Goal: Task Accomplishment & Management: Manage account settings

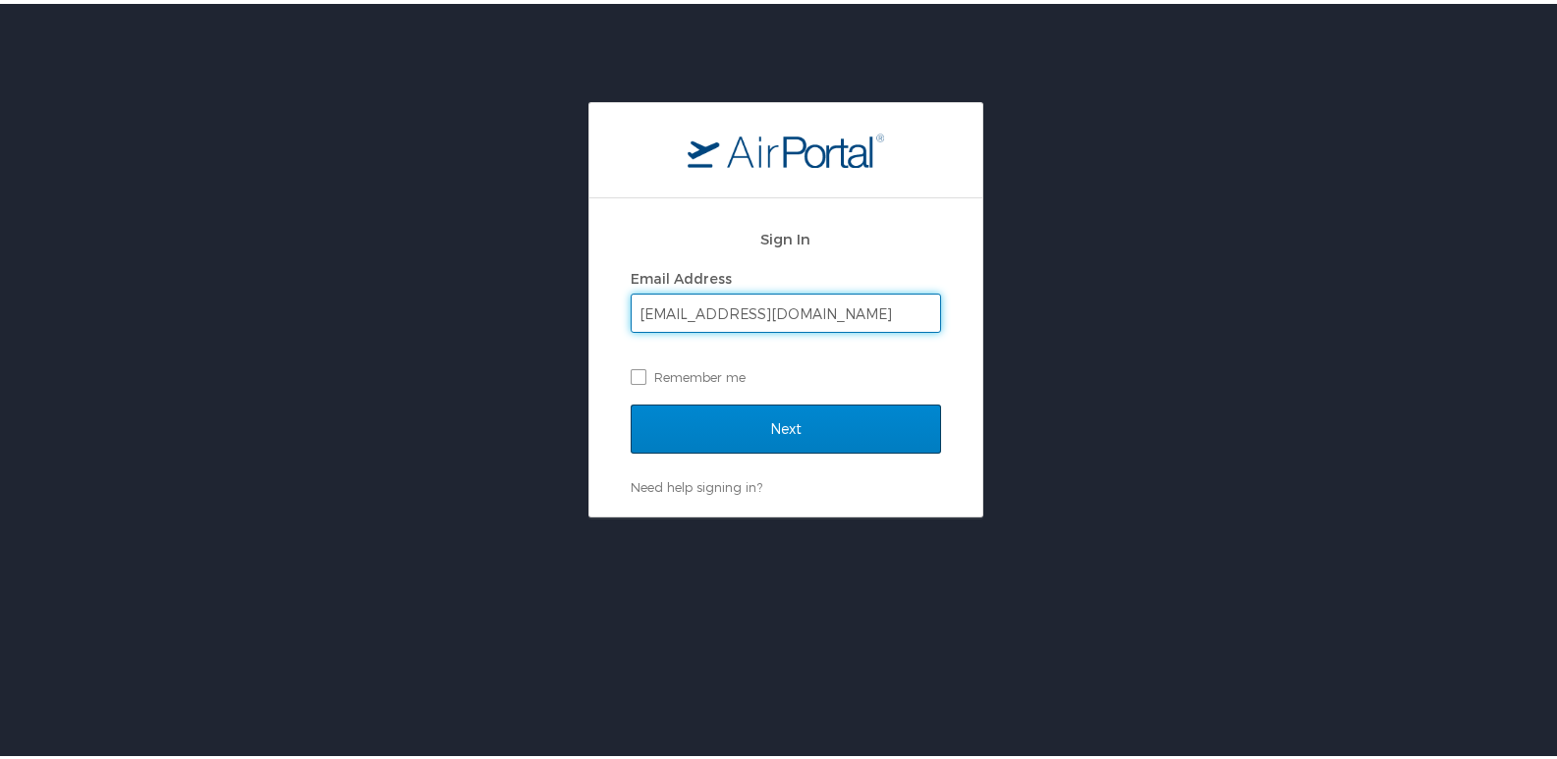
type input "[EMAIL_ADDRESS][DOMAIN_NAME]"
click at [753, 414] on input "Next" at bounding box center [786, 425] width 310 height 49
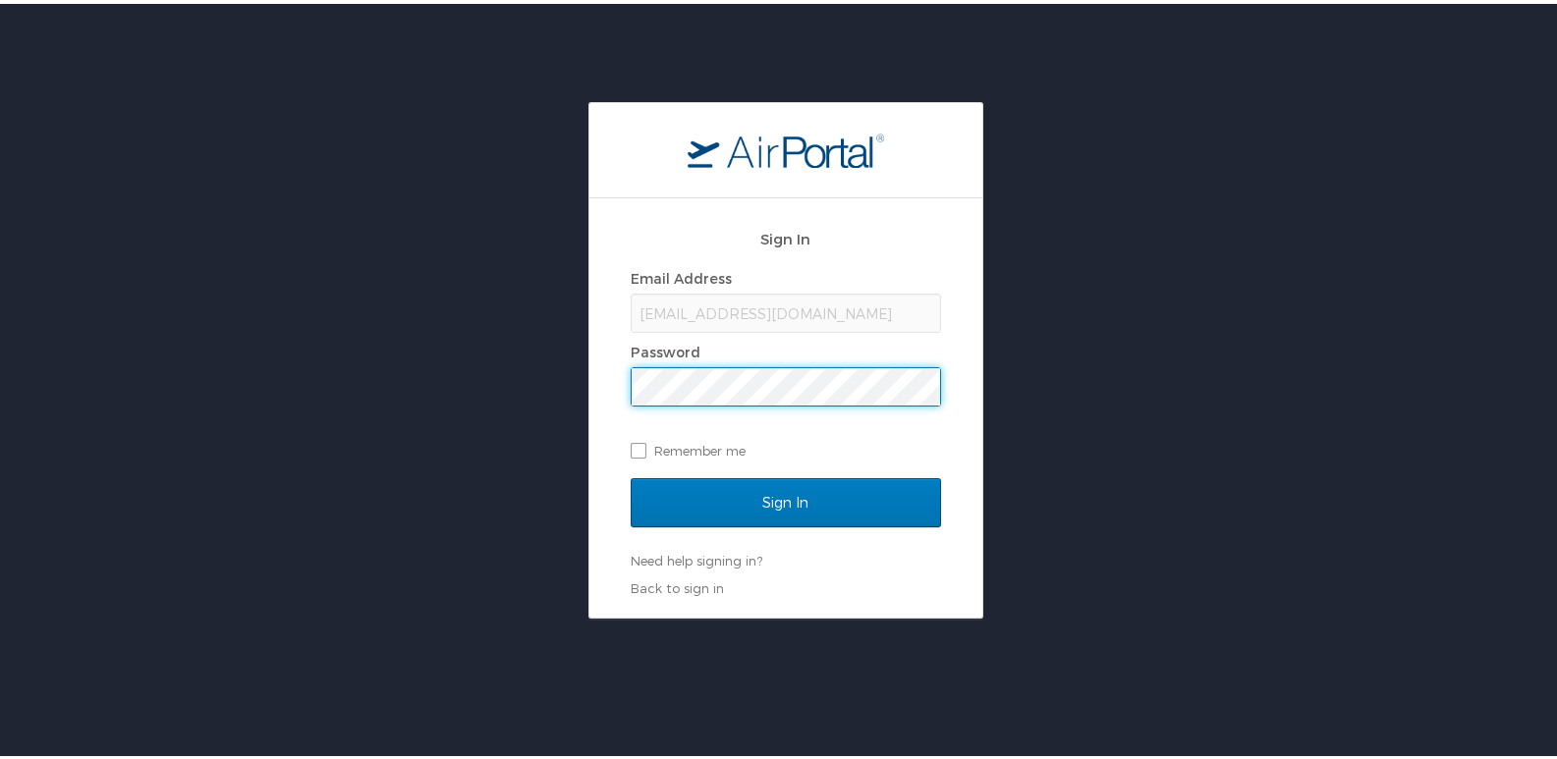
click at [631, 475] on input "Sign In" at bounding box center [786, 499] width 310 height 49
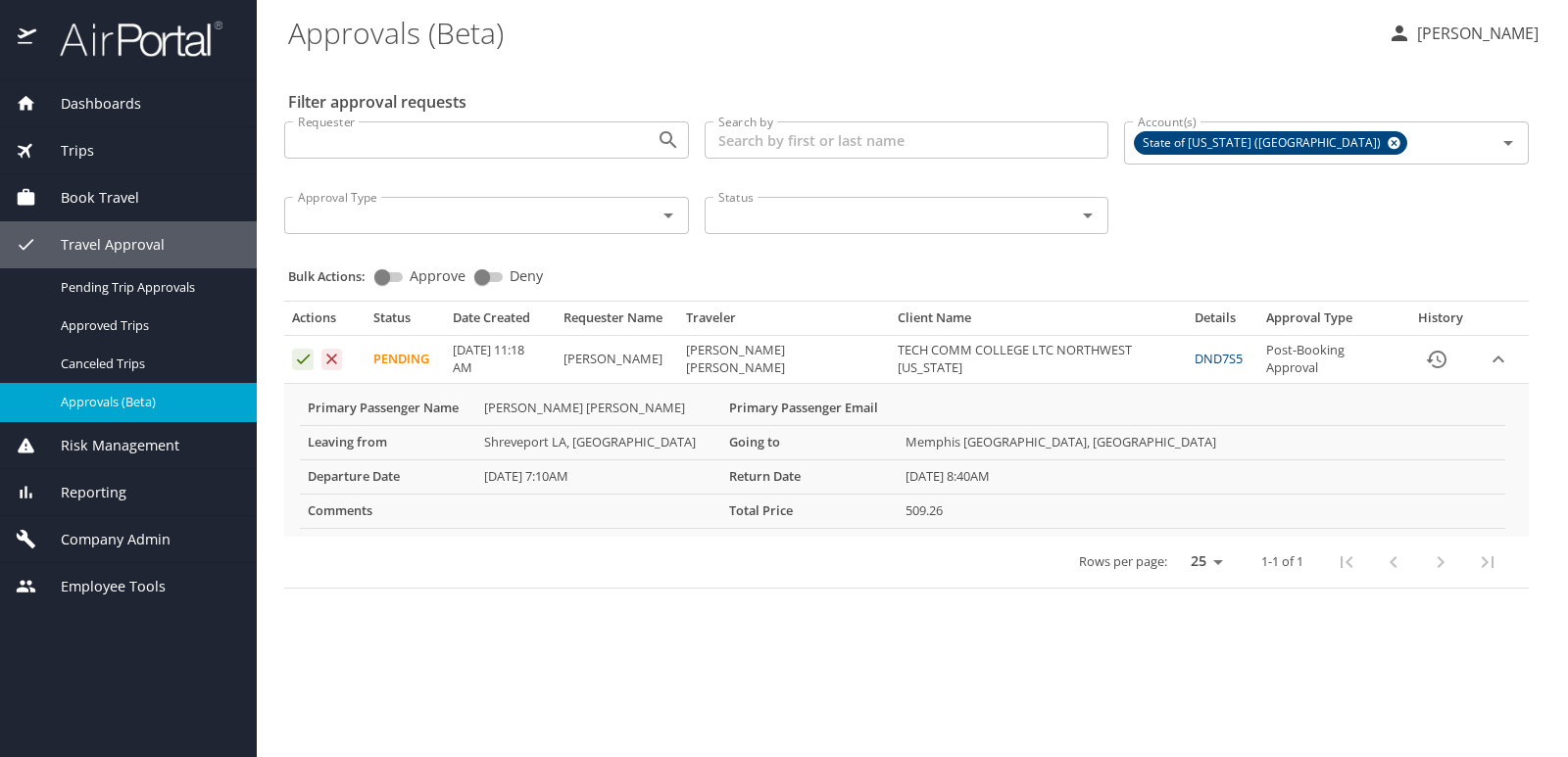
click at [1204, 360] on link "DND7S5" at bounding box center [1219, 359] width 48 height 18
click at [1501, 354] on icon "expand row" at bounding box center [1498, 360] width 24 height 24
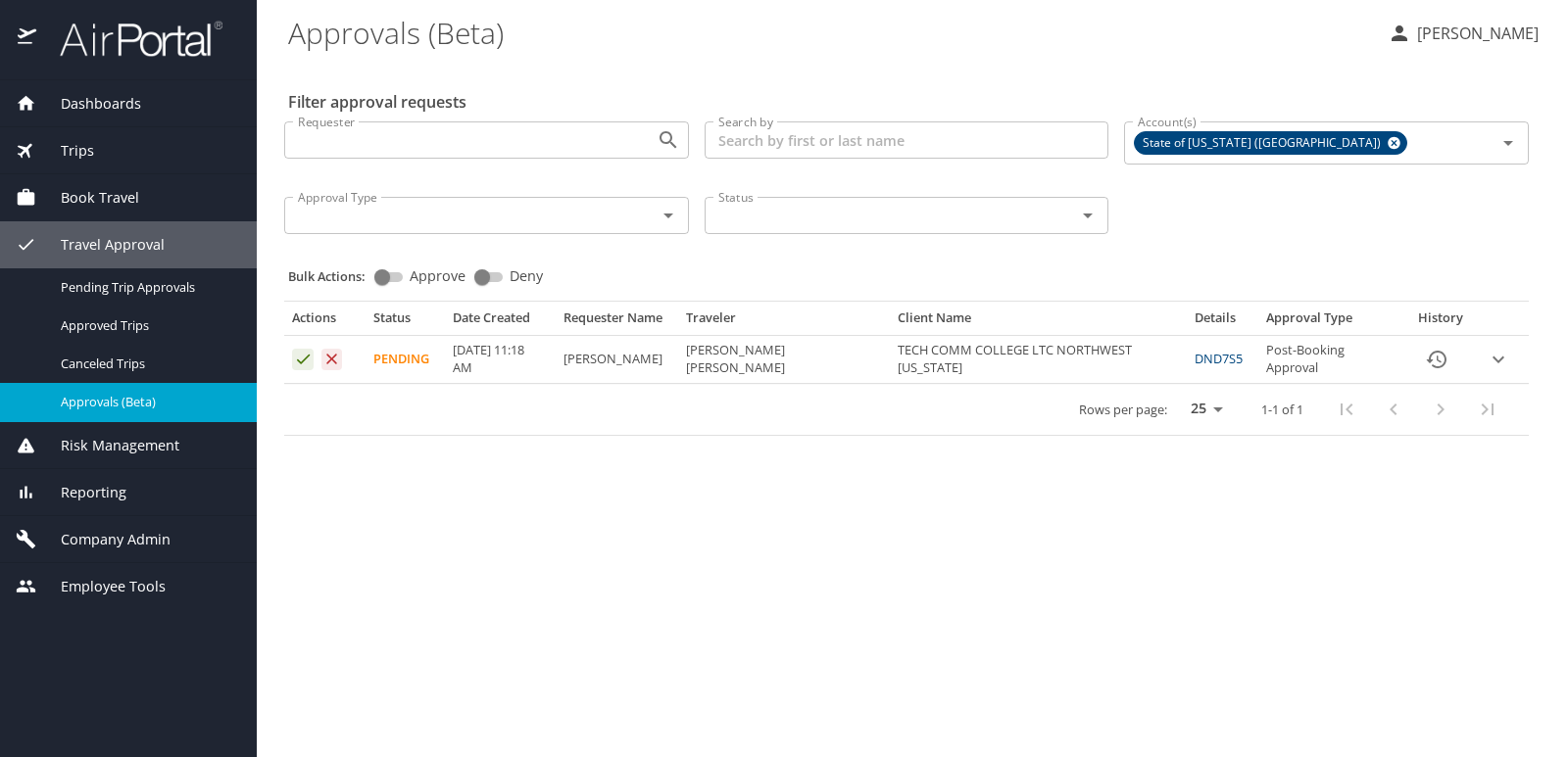
click at [1502, 354] on icon "expand row" at bounding box center [1498, 360] width 24 height 24
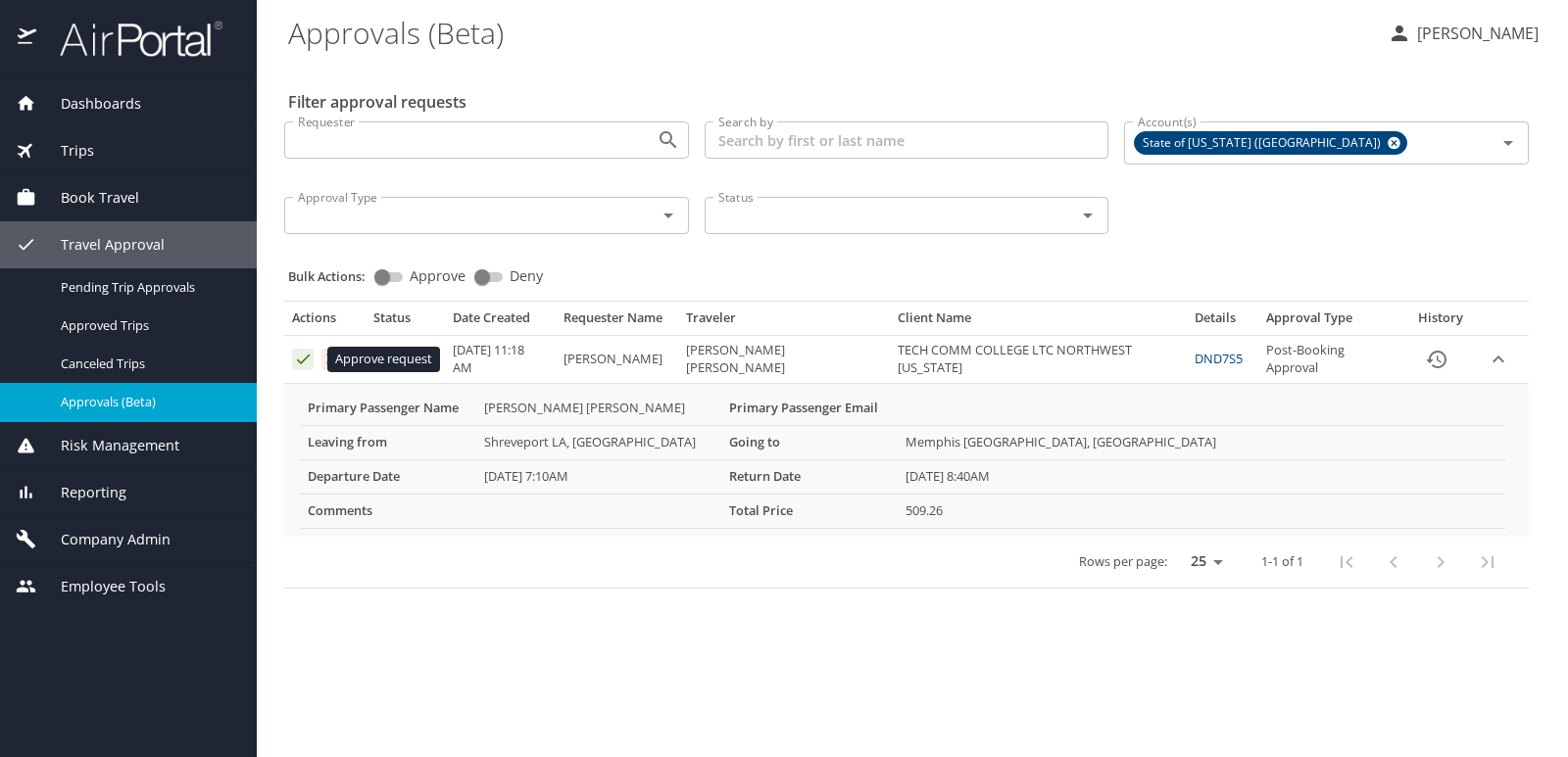
click at [303, 358] on icon "Approval table" at bounding box center [303, 359] width 19 height 19
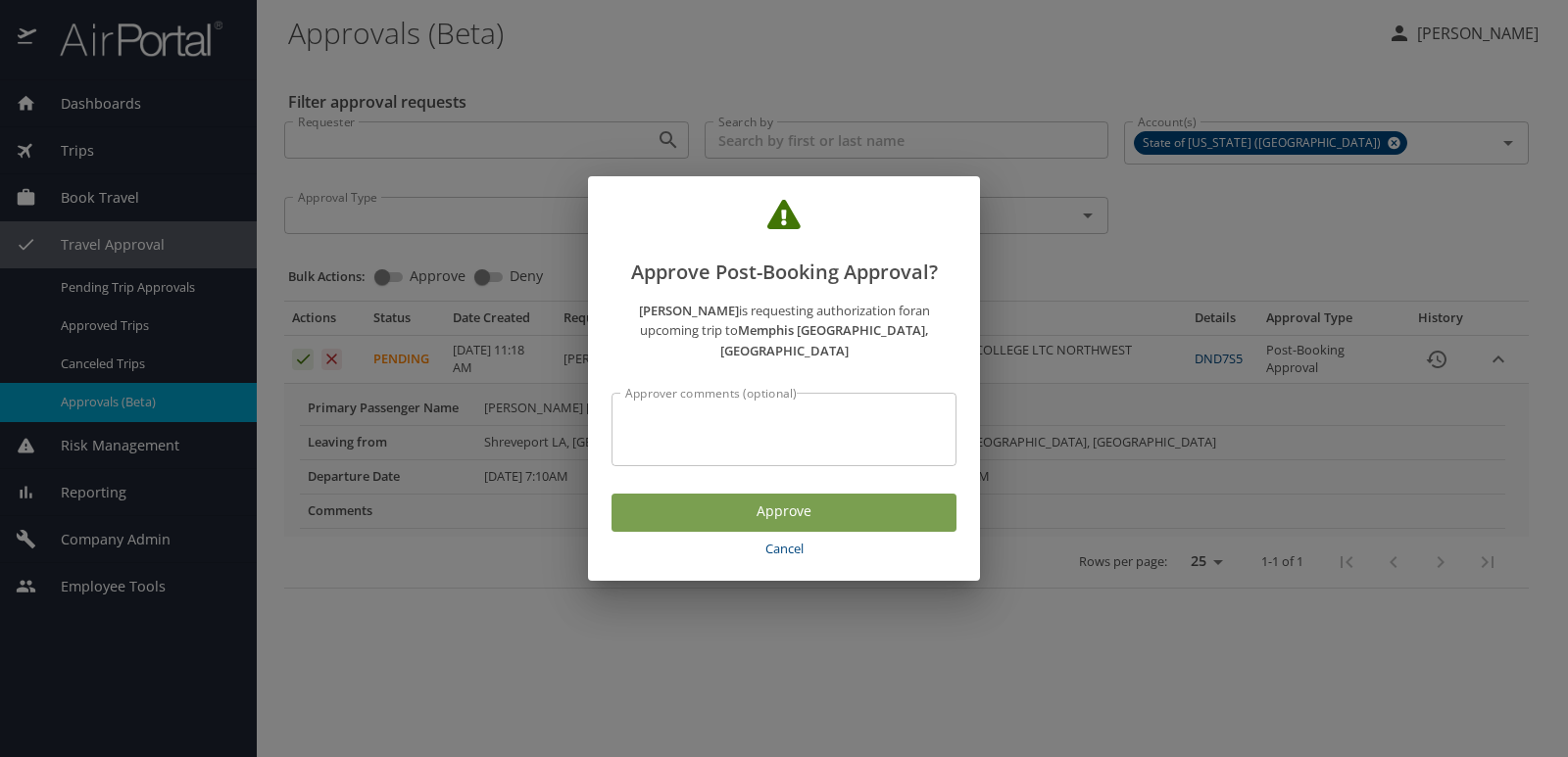
click at [784, 500] on span "Approve" at bounding box center [784, 512] width 313 height 25
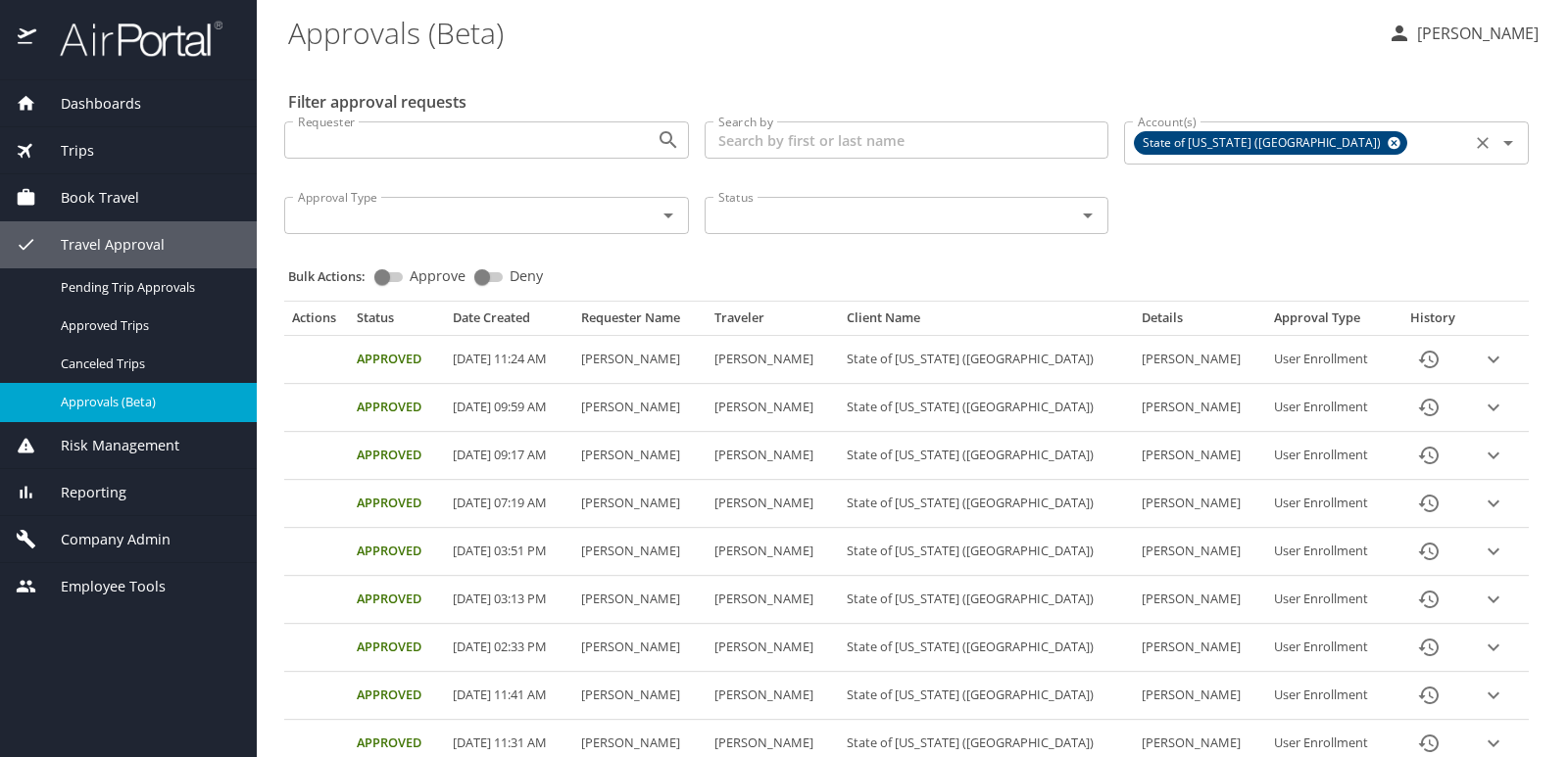
click at [1503, 142] on icon "Open" at bounding box center [1508, 143] width 10 height 5
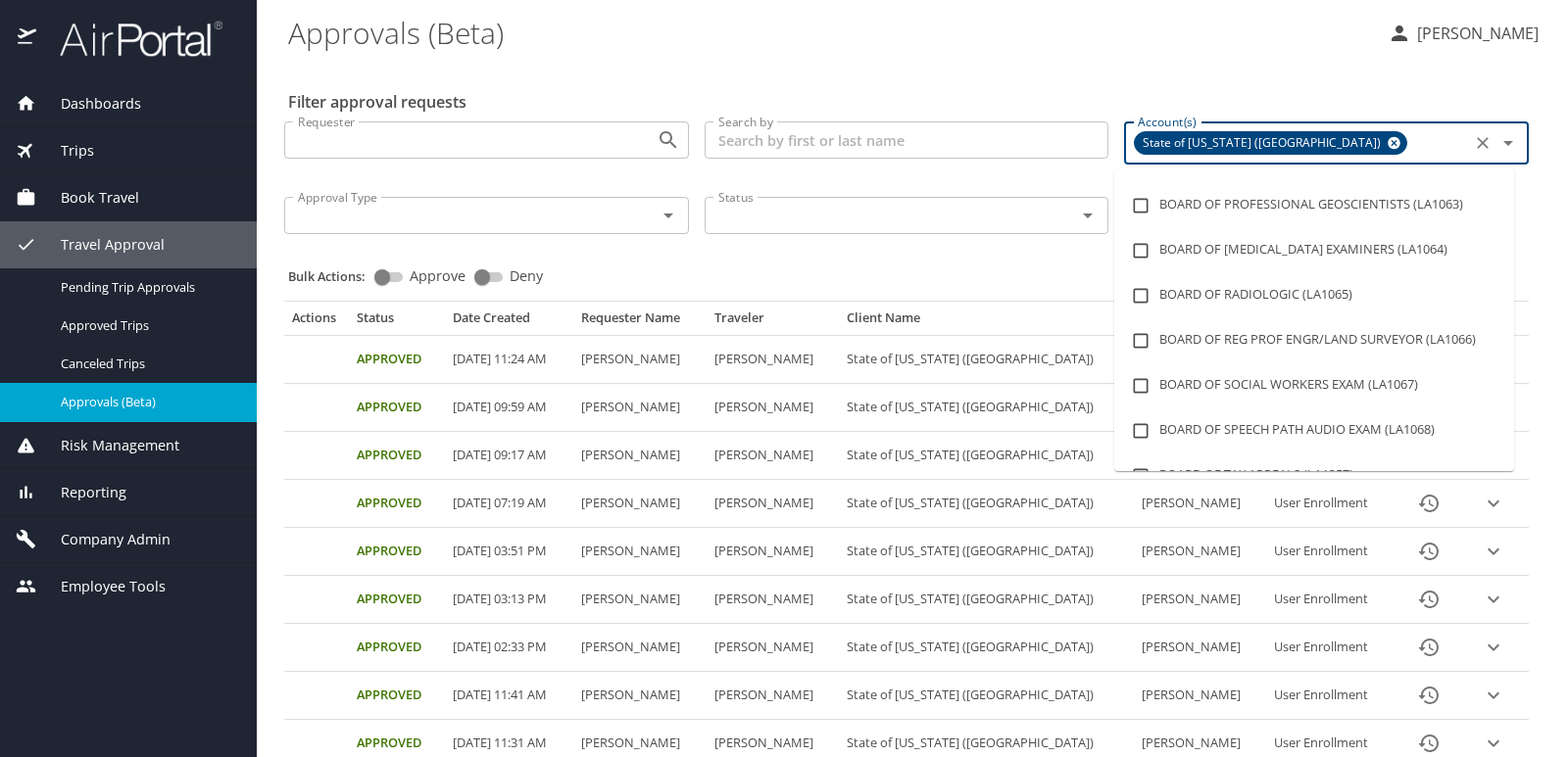
scroll to position [1959, 0]
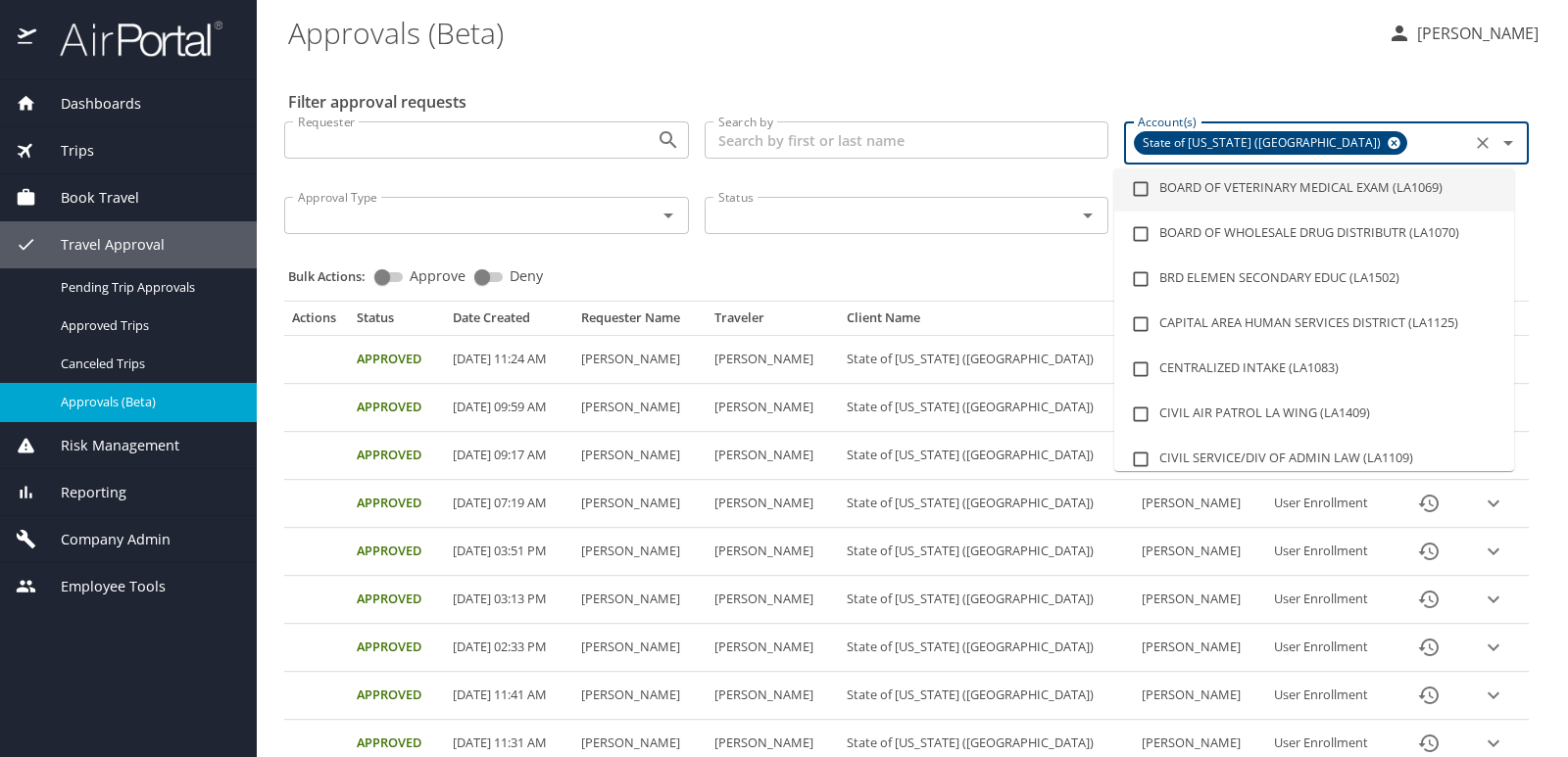
click at [1188, 54] on \(Beta\) "Approvals (Beta)" at bounding box center [830, 32] width 1084 height 61
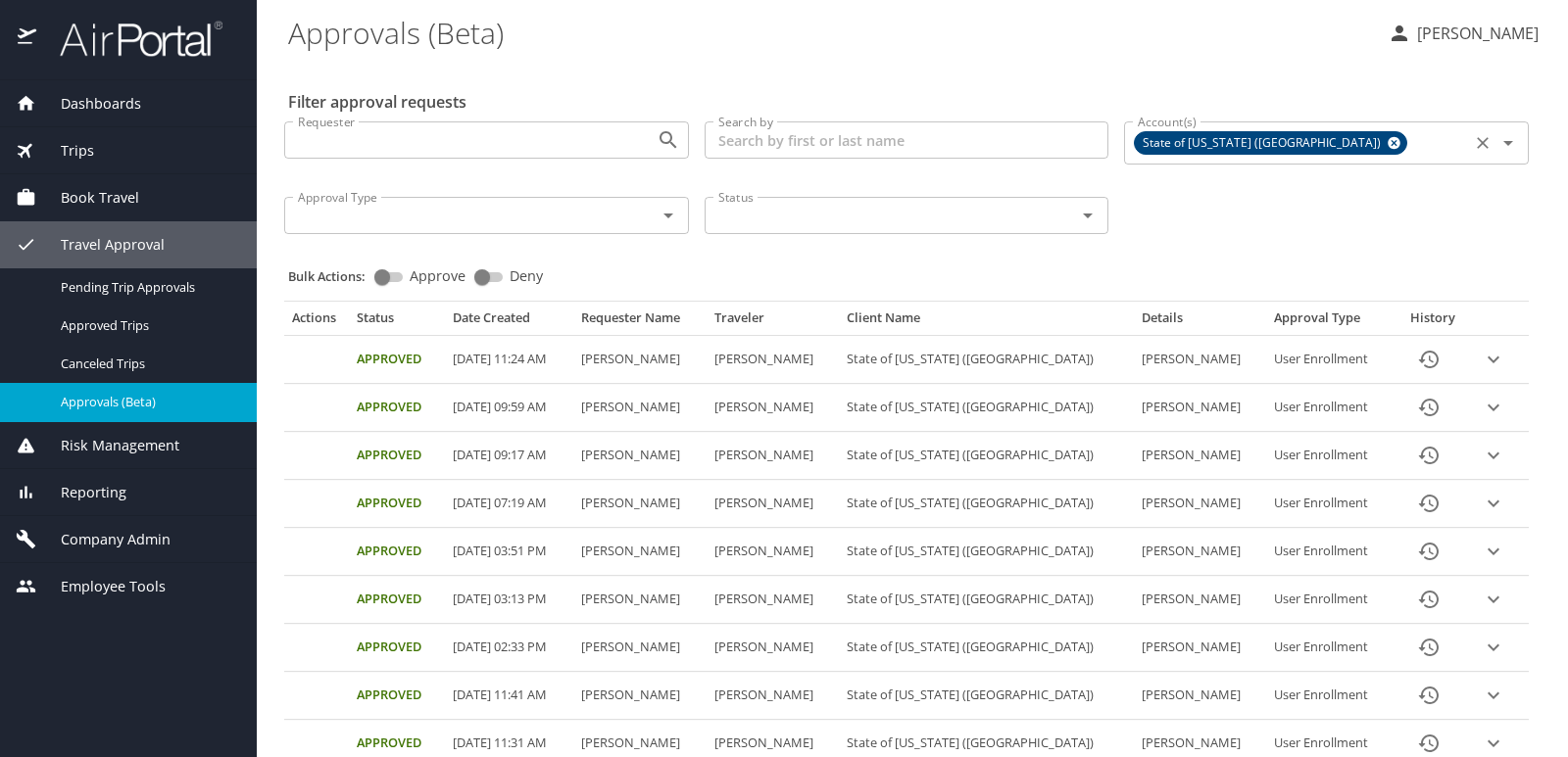
click at [1473, 140] on icon "Clear" at bounding box center [1483, 144] width 20 height 20
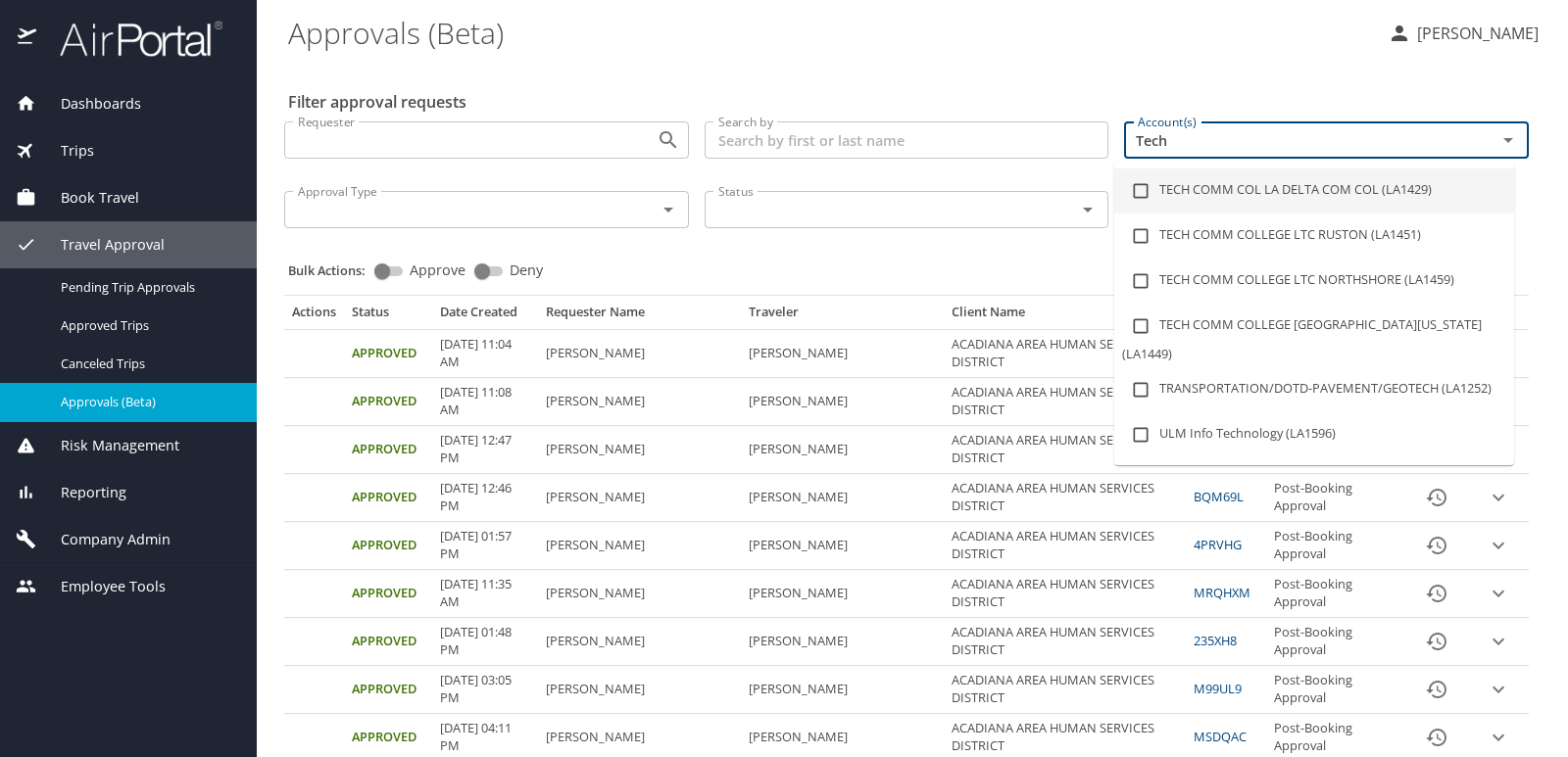
scroll to position [0, 0]
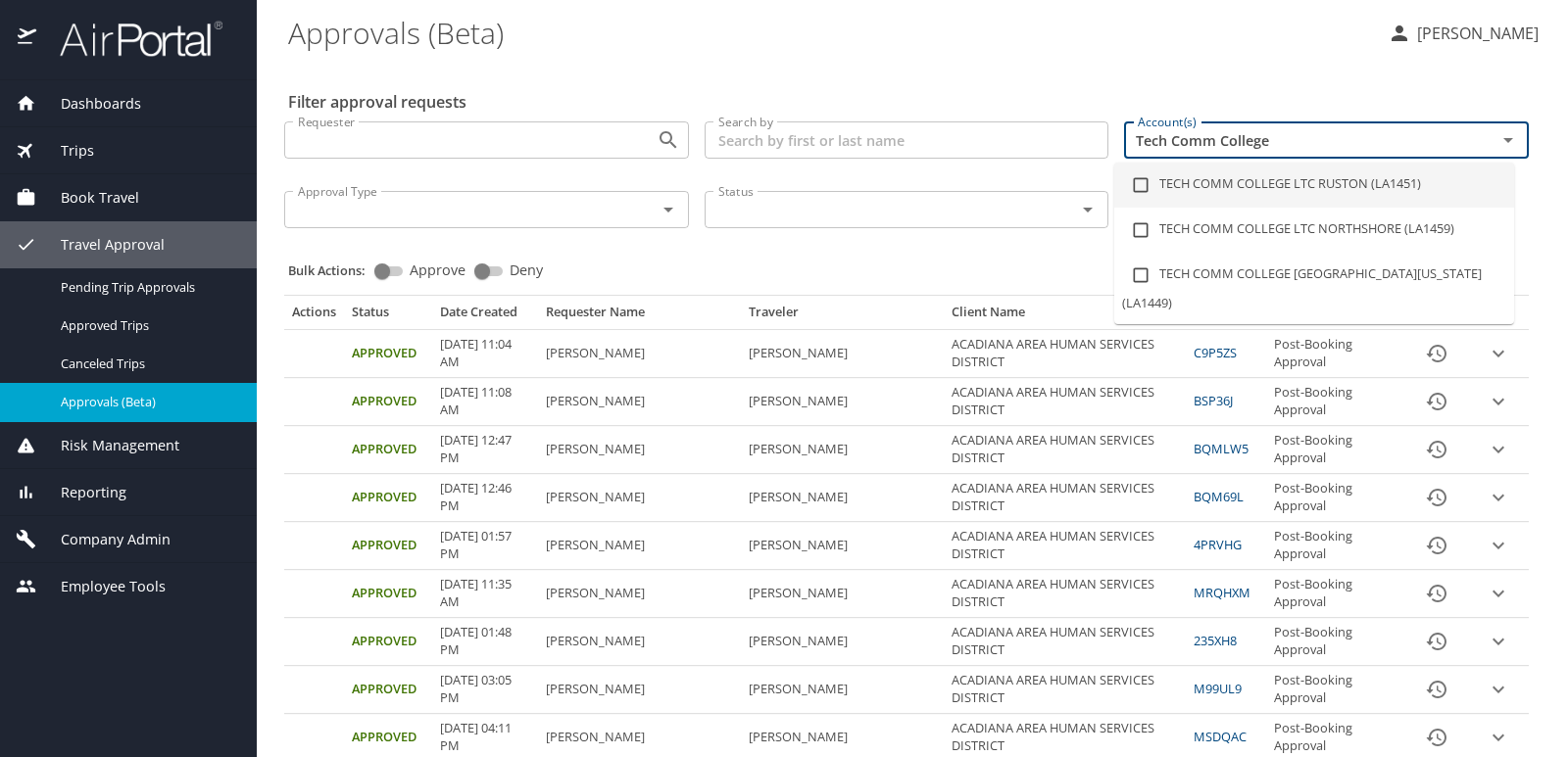
click at [1158, 140] on input "Tech Comm College" at bounding box center [1298, 141] width 335 height 26
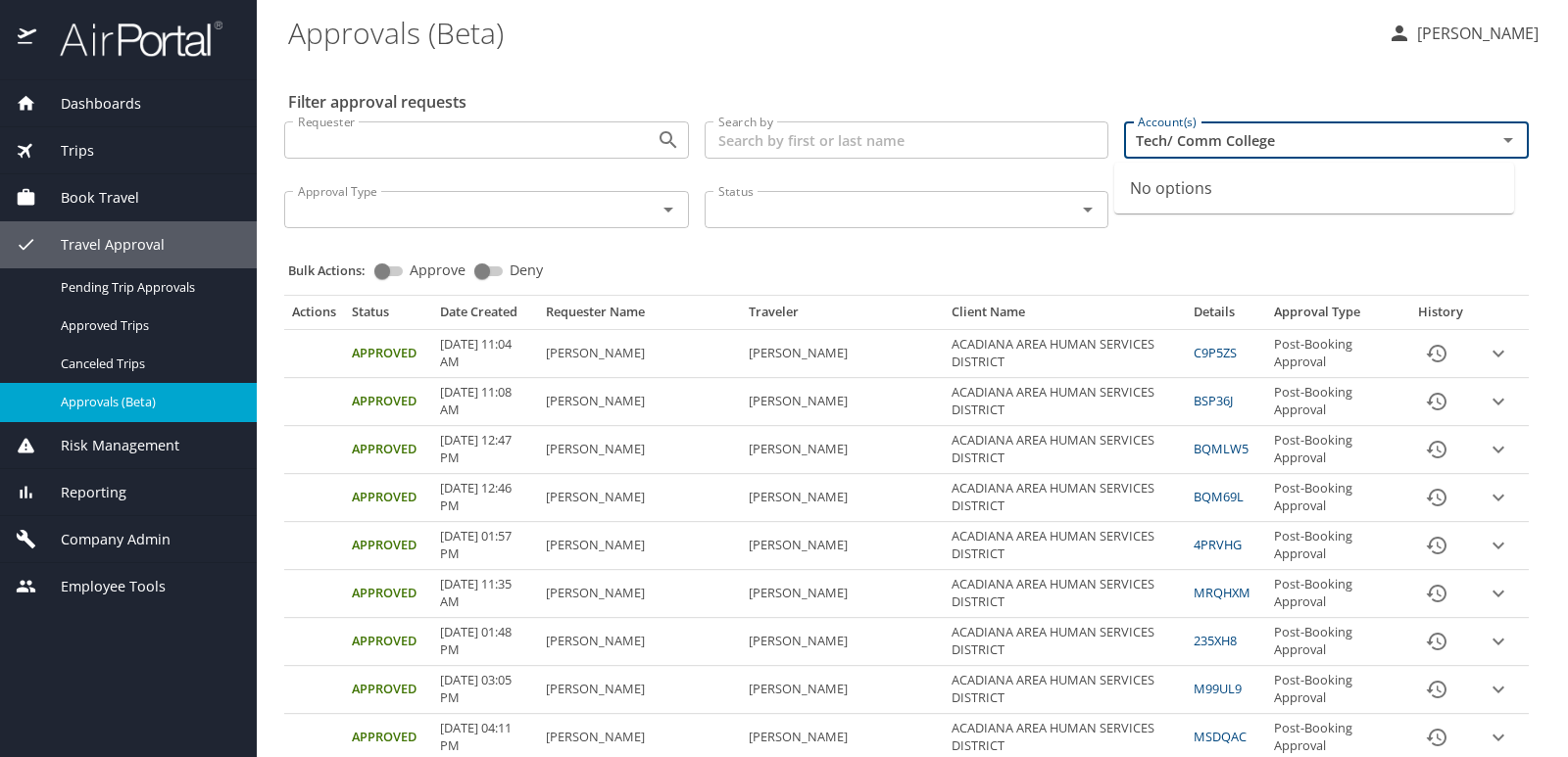
drag, startPoint x: 1169, startPoint y: 136, endPoint x: 1218, endPoint y: 167, distance: 58.0
click at [1184, 147] on input "Tech/ Comm College" at bounding box center [1298, 141] width 335 height 26
click at [1274, 140] on input "Tech/Comm College" at bounding box center [1298, 141] width 335 height 26
type input "Tech/Comm College/LTC"
click at [1496, 140] on icon "Close" at bounding box center [1508, 141] width 24 height 24
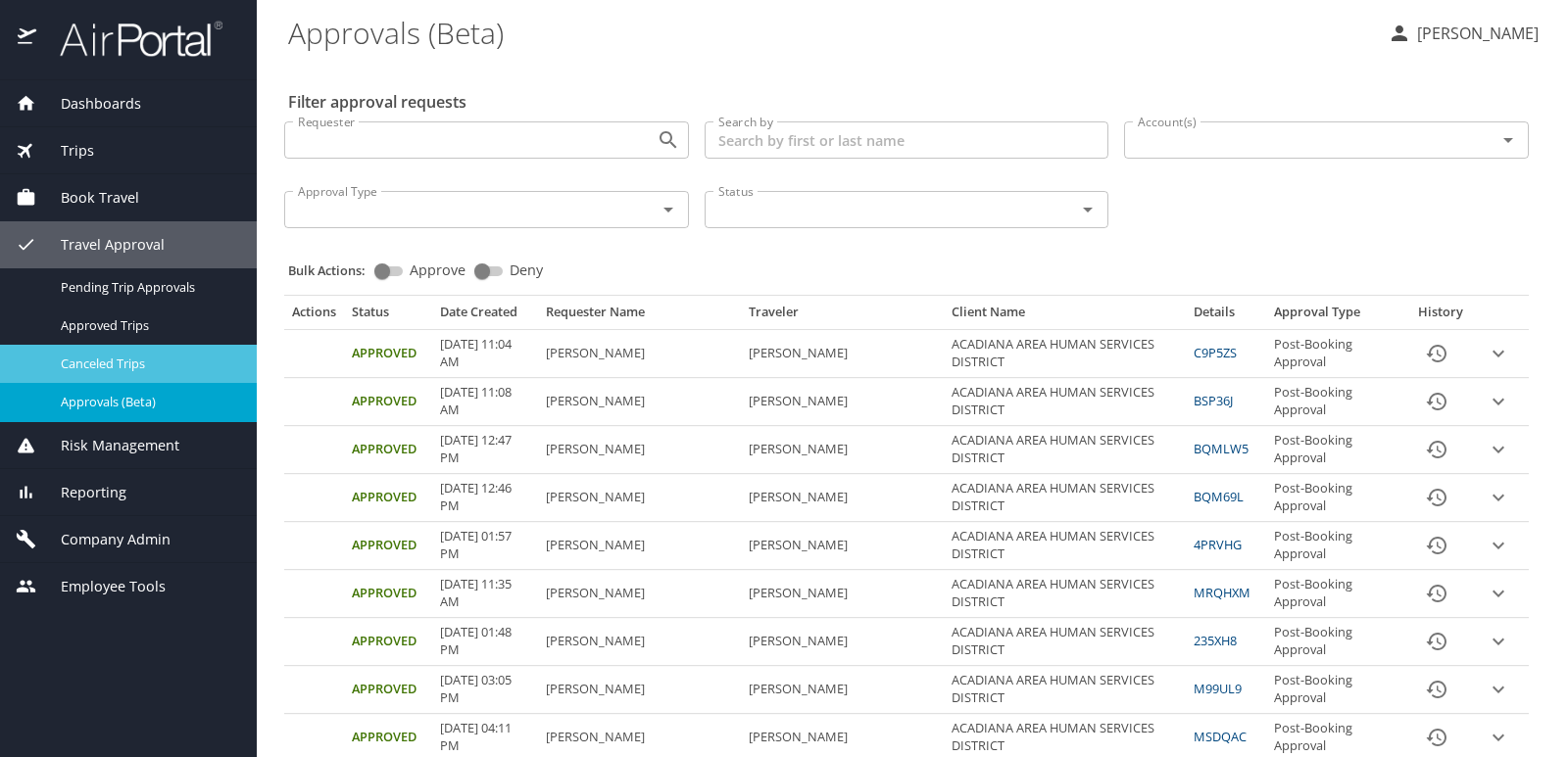
click at [130, 365] on span "Canceled Trips" at bounding box center [147, 364] width 173 height 19
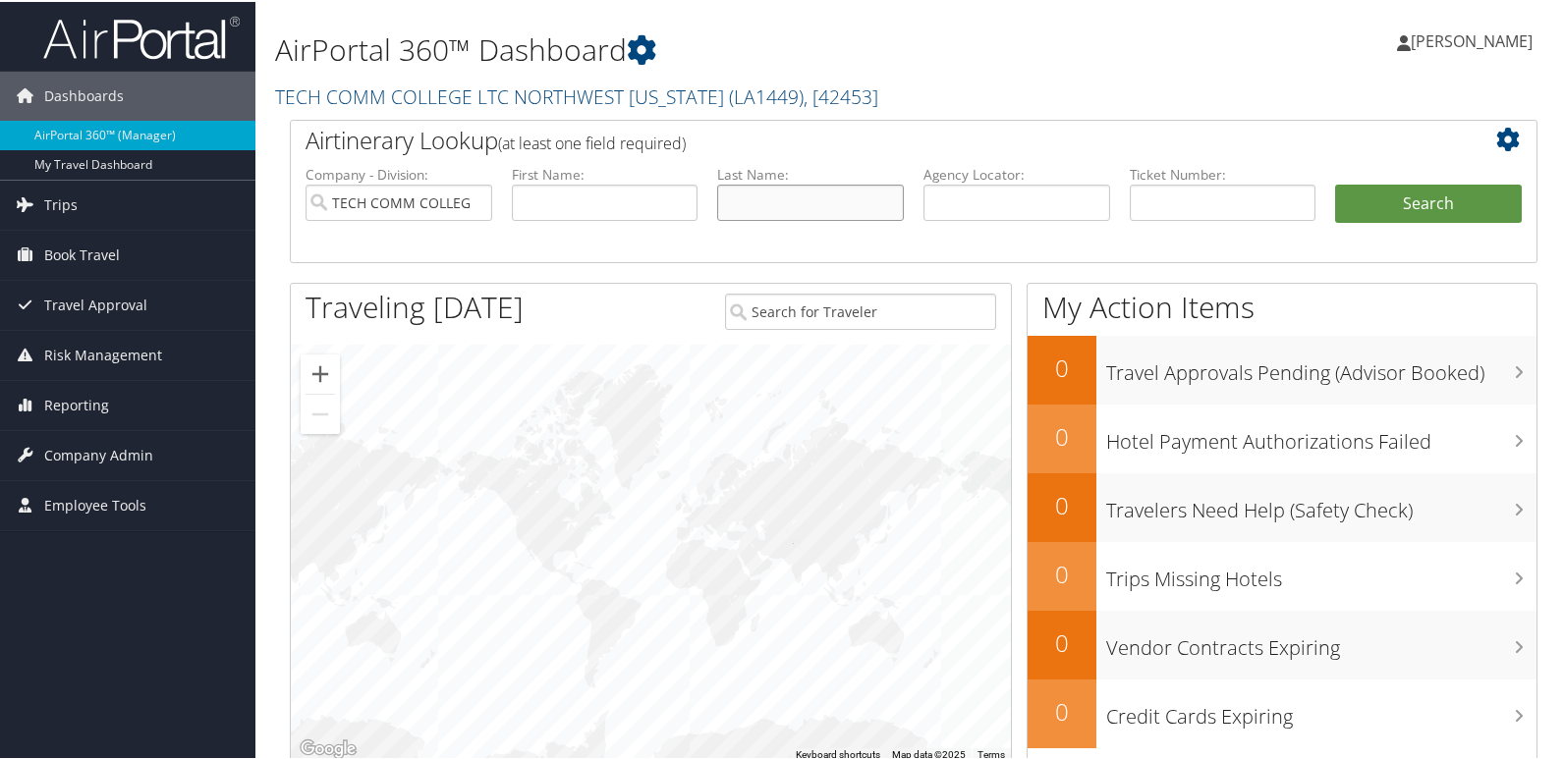
click at [791, 192] on input "text" at bounding box center [810, 201] width 187 height 36
type input "Holley"
click at [1355, 195] on button "Search" at bounding box center [1428, 202] width 187 height 39
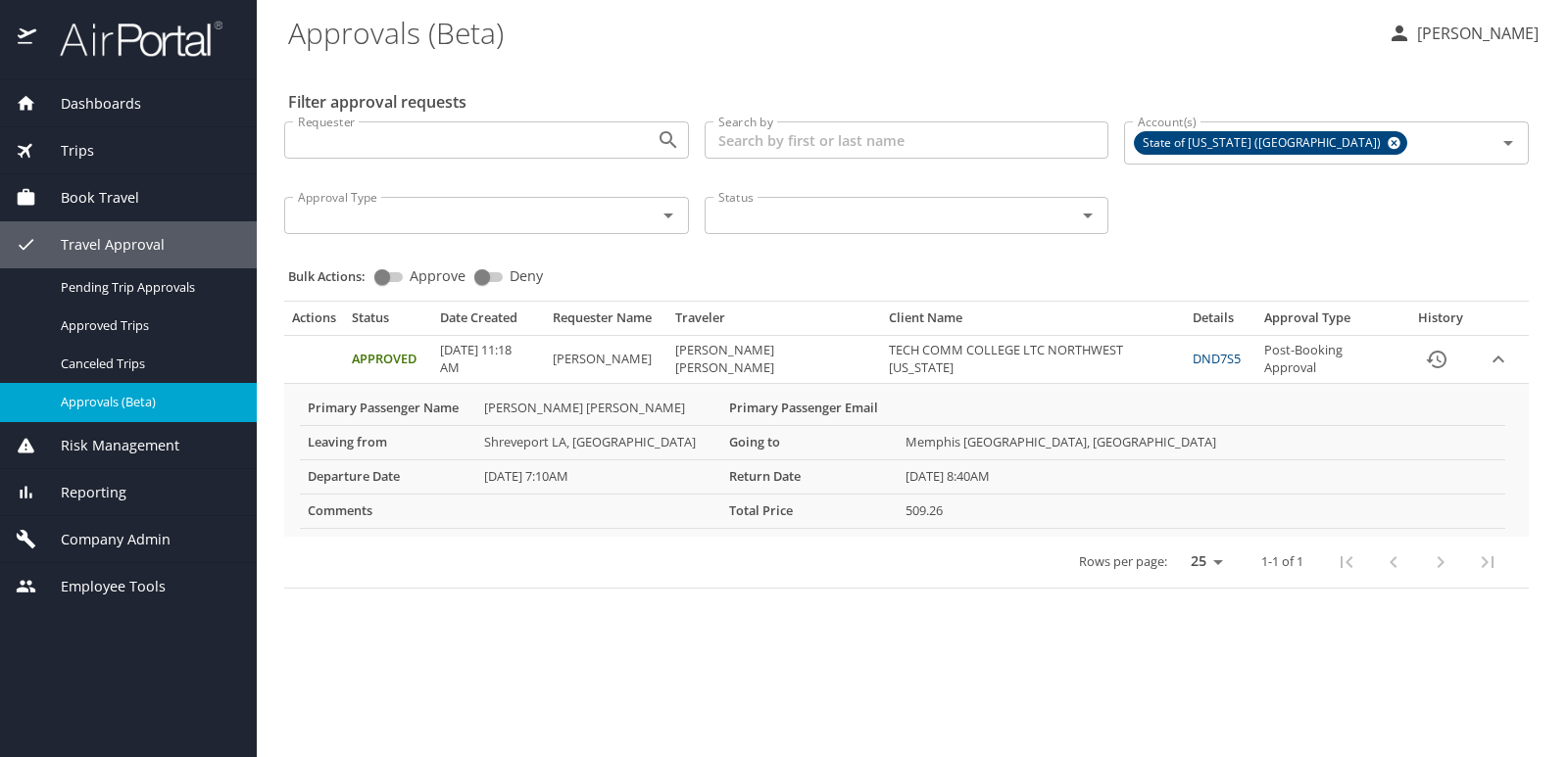
click at [1496, 29] on p "[PERSON_NAME]" at bounding box center [1475, 34] width 128 height 24
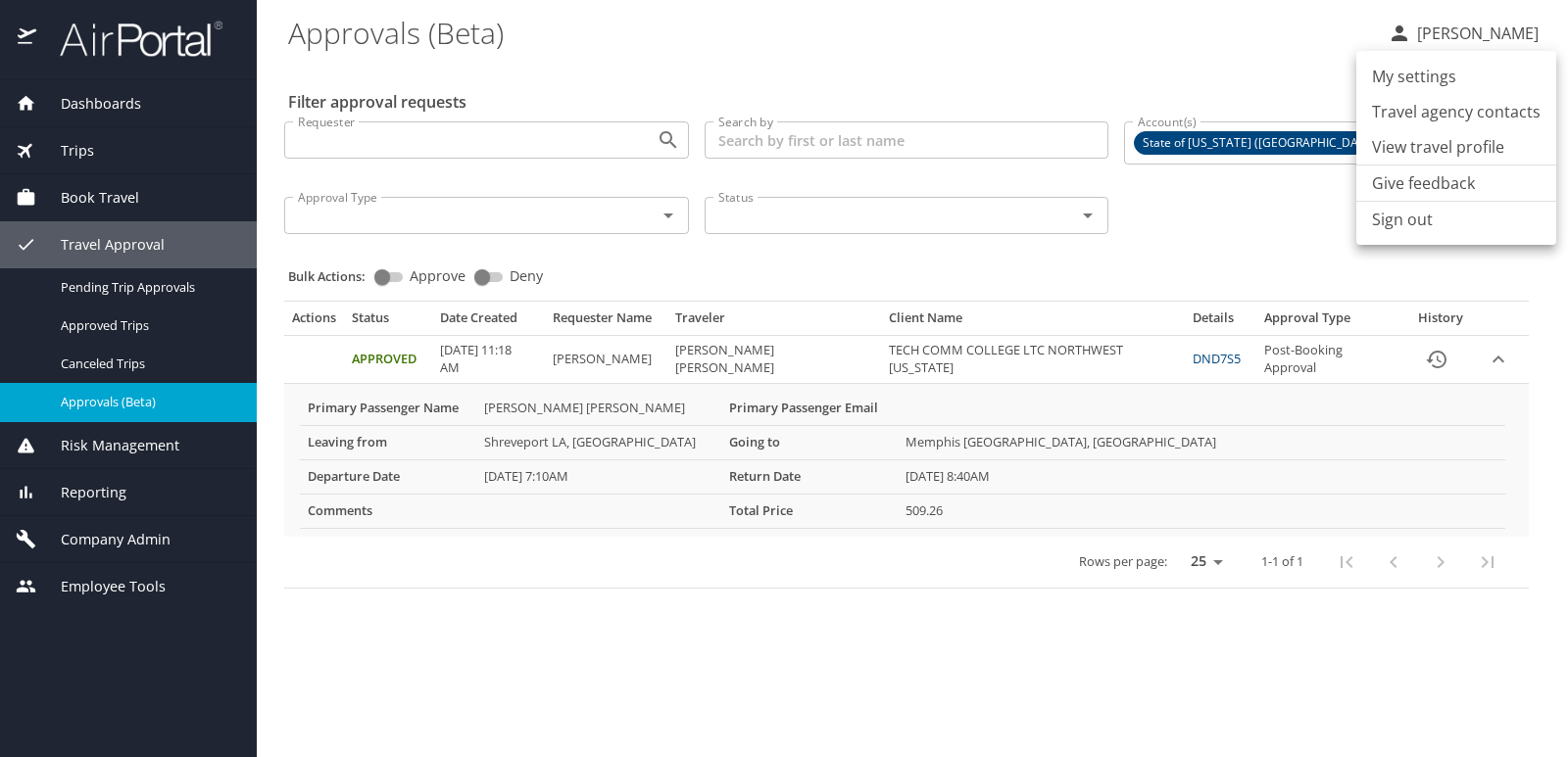
click at [1414, 71] on li "My settings" at bounding box center [1456, 76] width 199 height 35
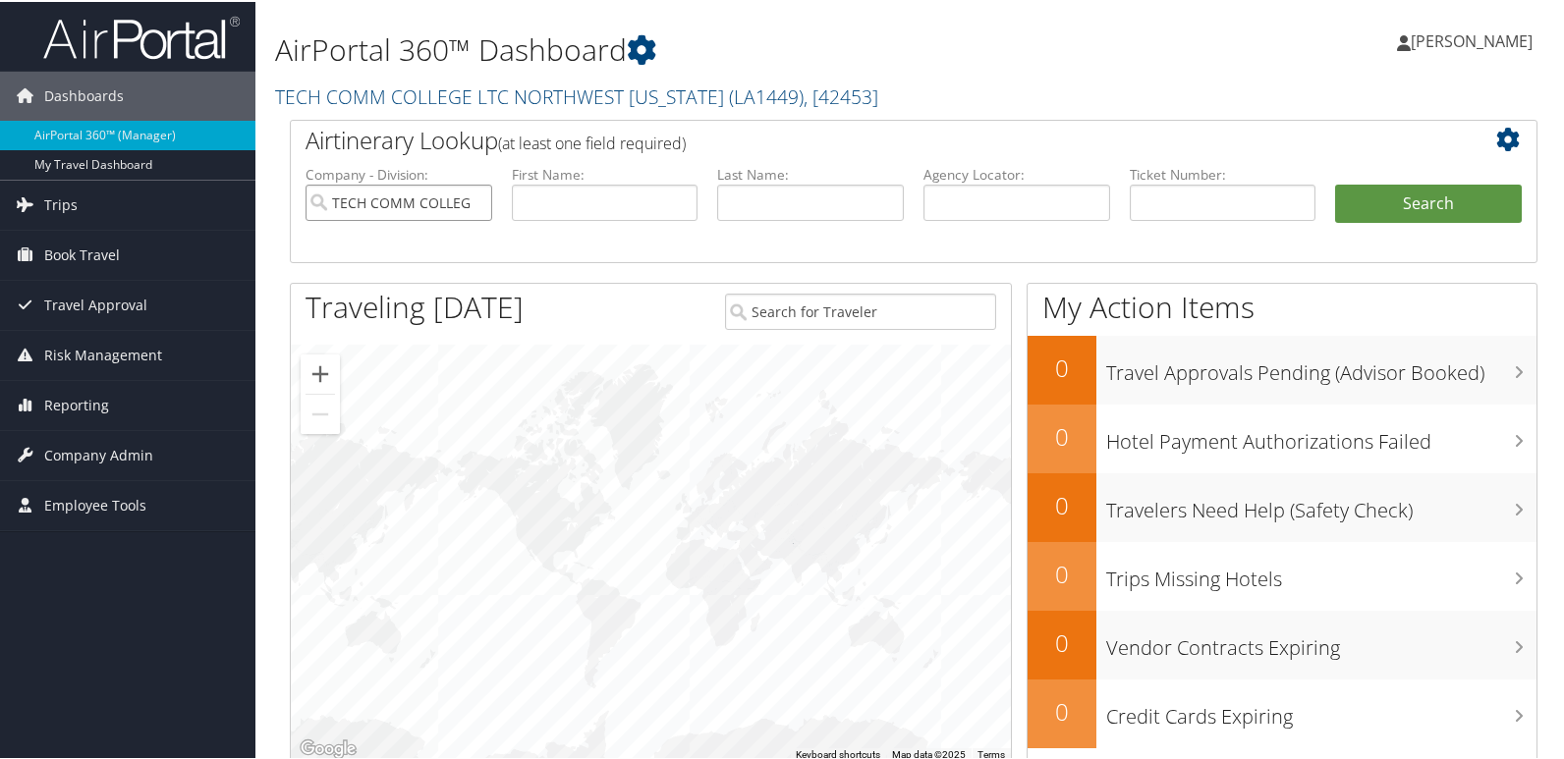
click at [384, 198] on input "TECH COMM COLLEGE LTC NORTHWEST LOUISIANA" at bounding box center [399, 201] width 187 height 36
click at [1450, 34] on span "[PERSON_NAME]" at bounding box center [1472, 39] width 122 height 22
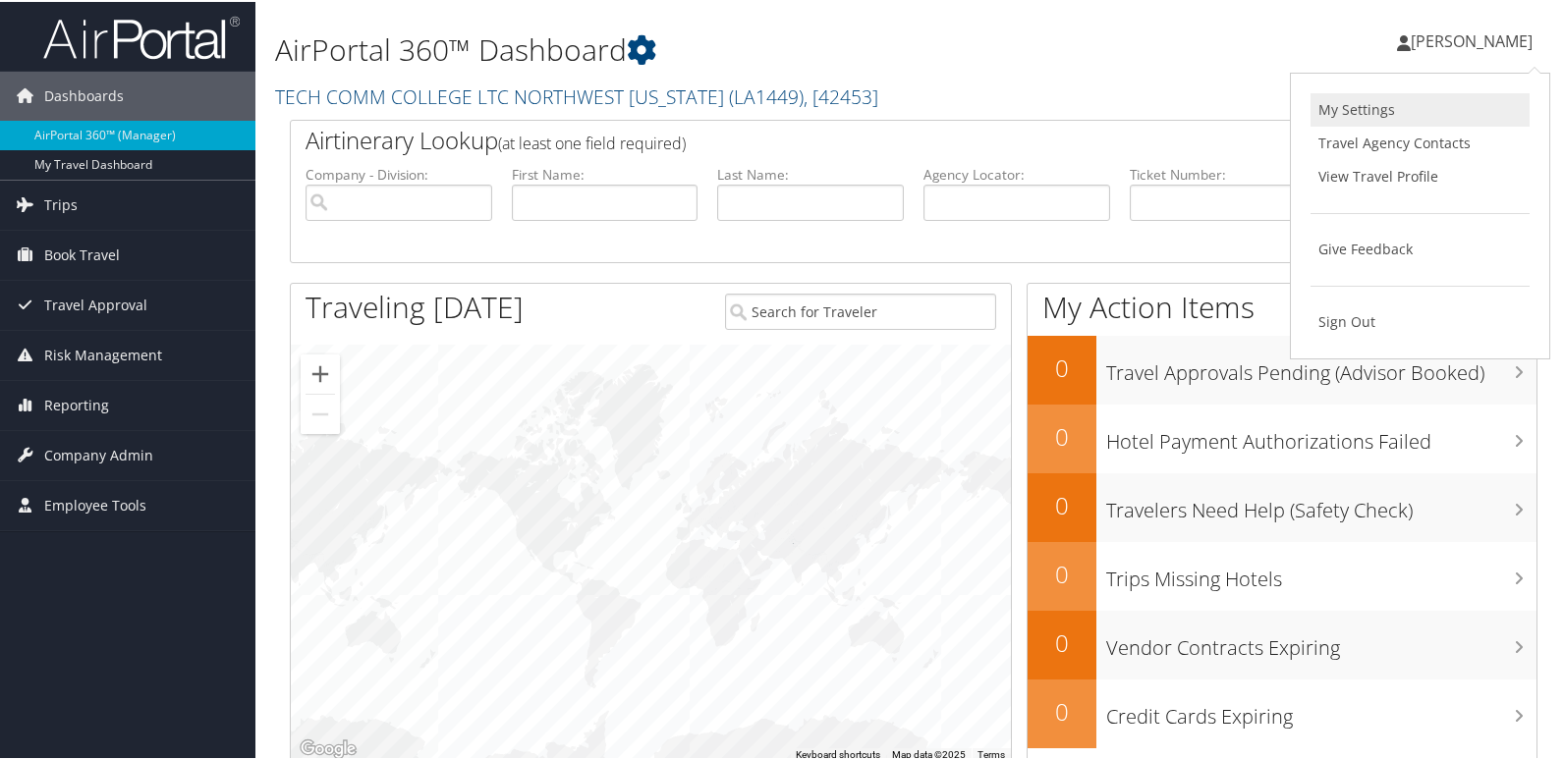
click at [1356, 104] on link "My Settings" at bounding box center [1420, 107] width 219 height 33
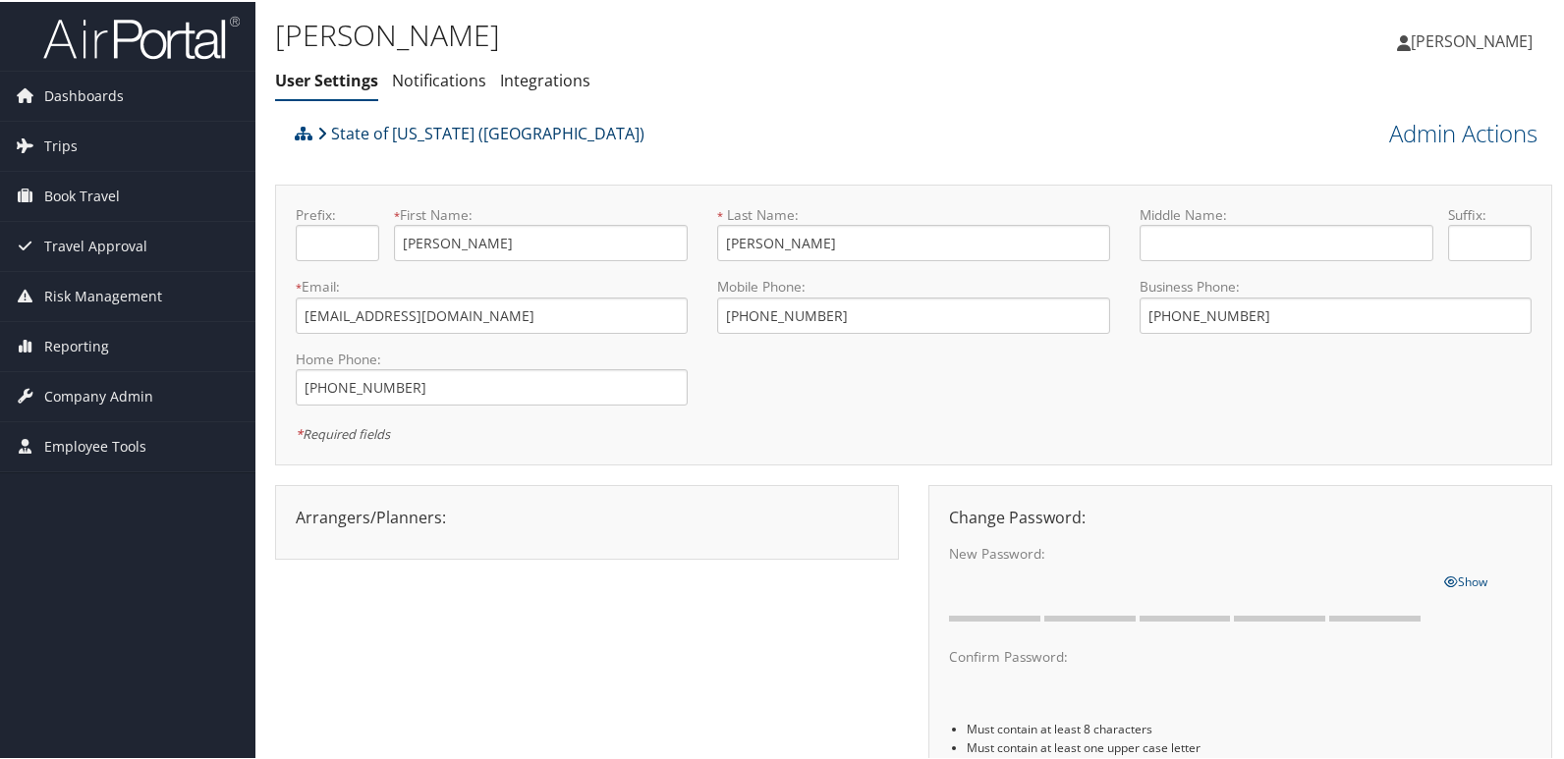
click at [323, 129] on icon at bounding box center [322, 132] width 10 height 16
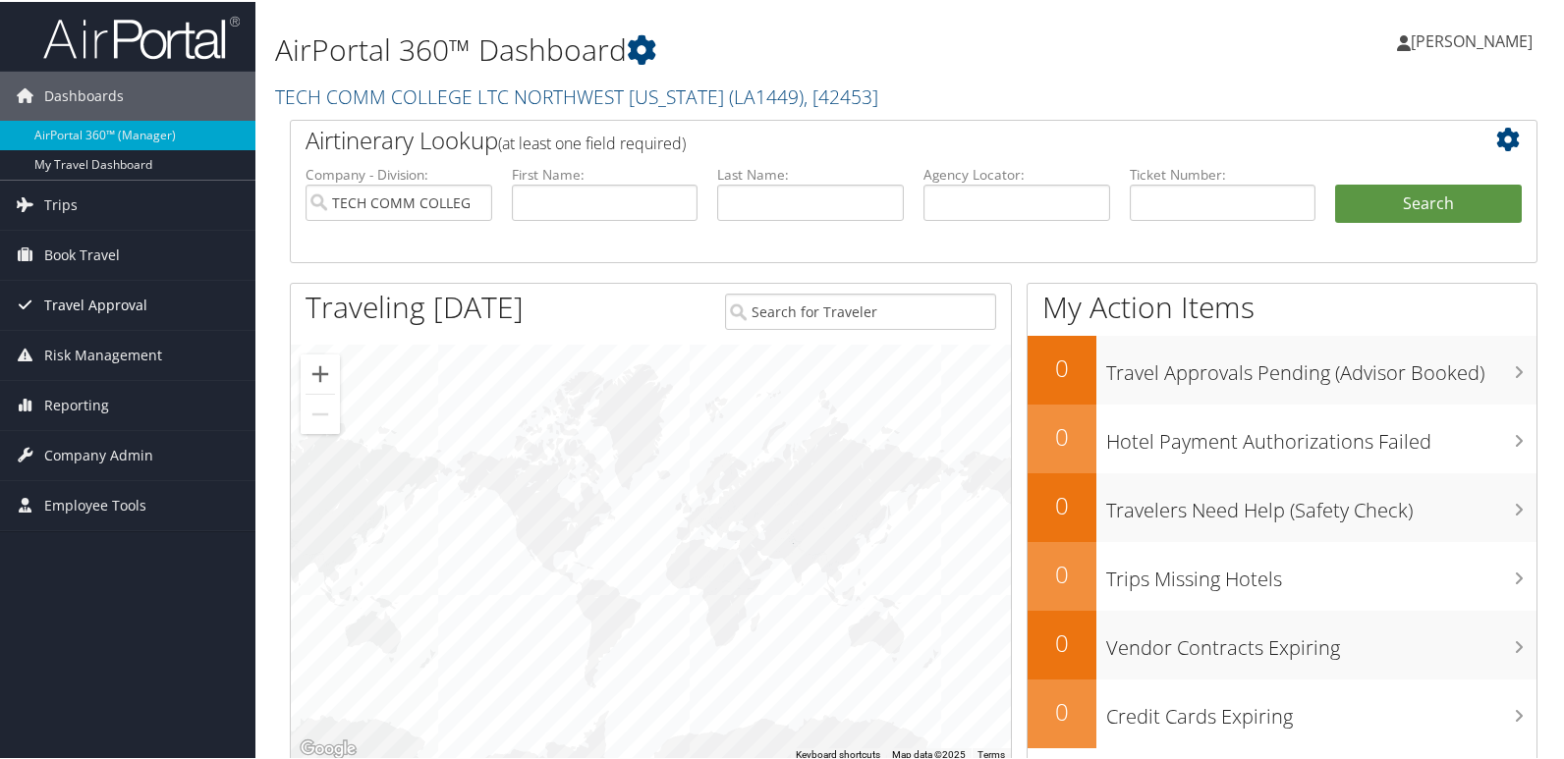
click at [37, 299] on icon at bounding box center [24, 302] width 29 height 29
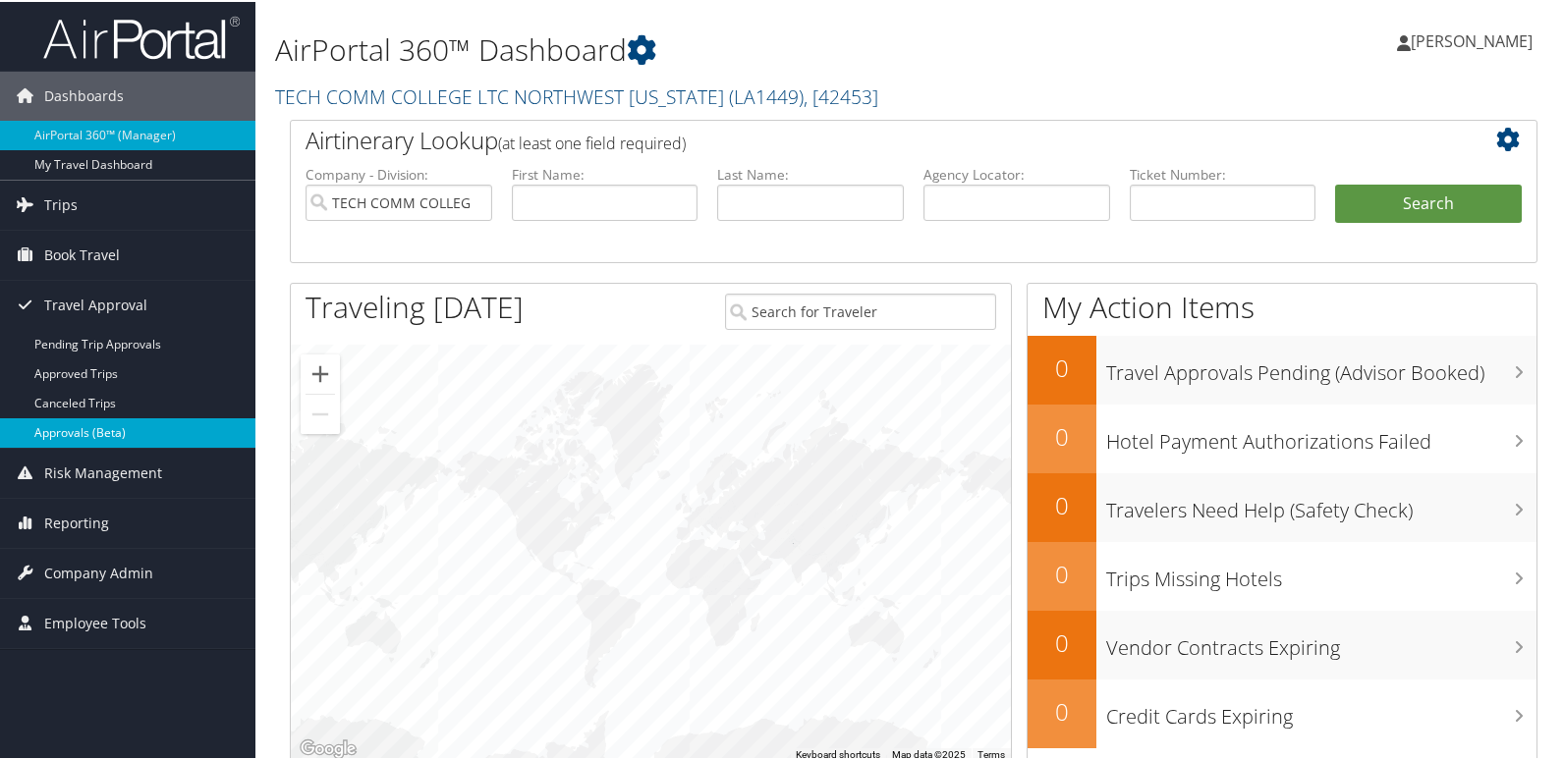
click at [85, 429] on link "Approvals (Beta)" at bounding box center [127, 431] width 255 height 29
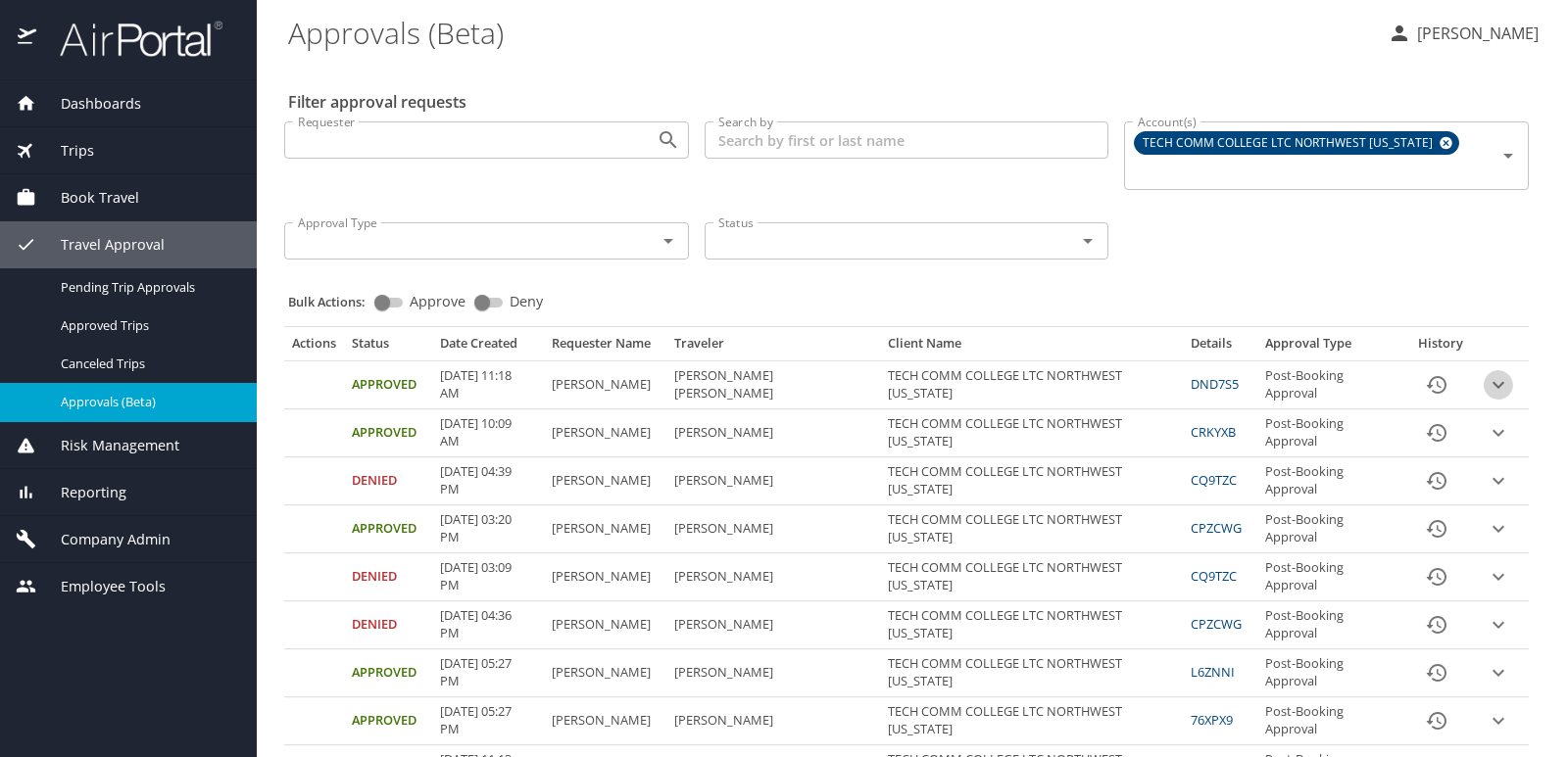
click at [1492, 383] on icon "expand row" at bounding box center [1498, 385] width 12 height 7
